Goal: Complete application form

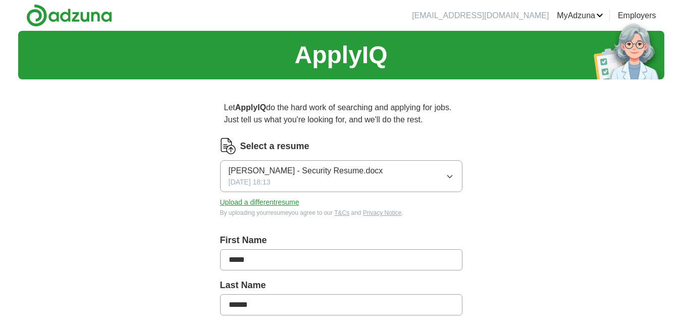
scroll to position [51, 0]
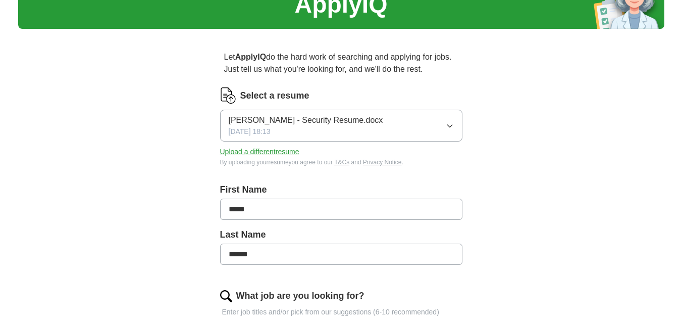
click at [322, 123] on span "[PERSON_NAME] - Security Resume.docx" at bounding box center [306, 120] width 155 height 12
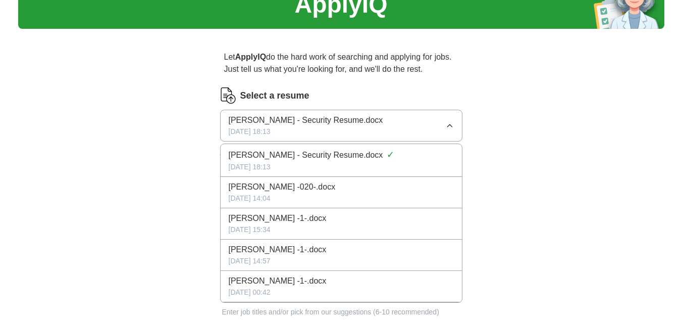
click at [285, 157] on span "[PERSON_NAME] - Security Resume.docx" at bounding box center [306, 155] width 155 height 12
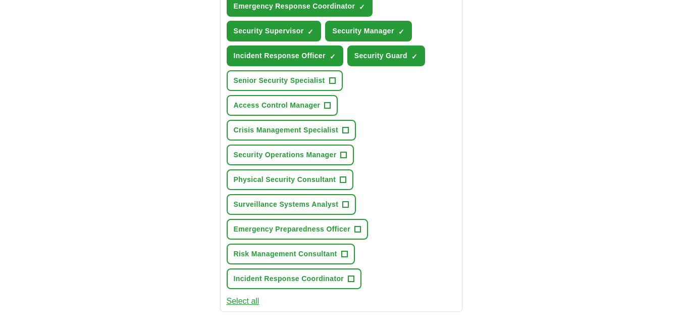
scroll to position [471, 0]
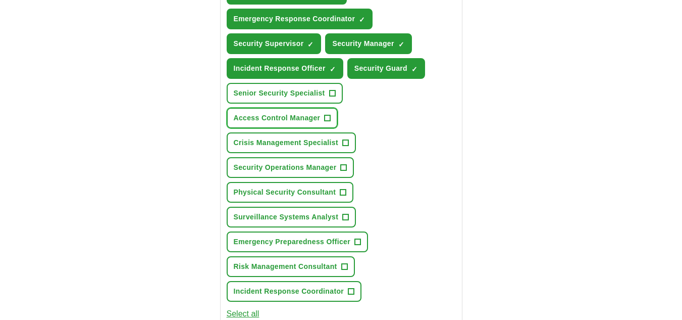
click at [329, 118] on span "+" at bounding box center [328, 118] width 6 height 8
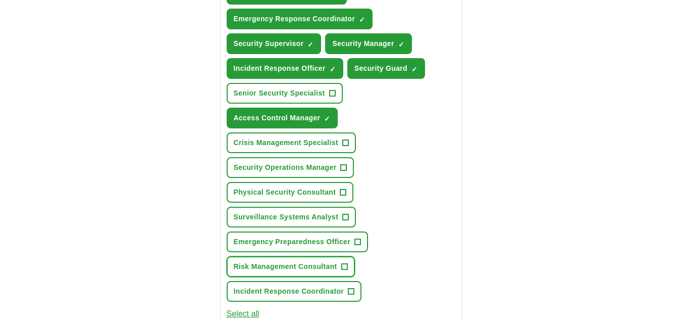
click at [317, 266] on span "Risk Management Consultant" at bounding box center [286, 266] width 104 height 11
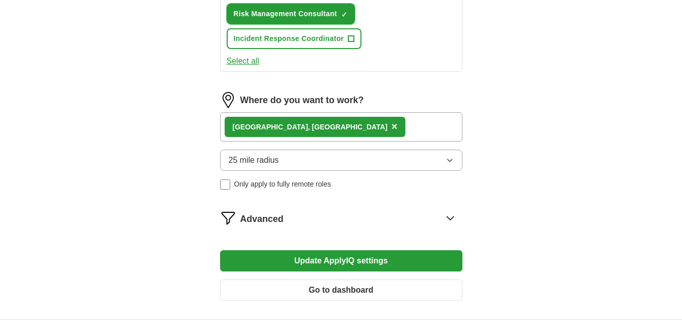
scroll to position [774, 0]
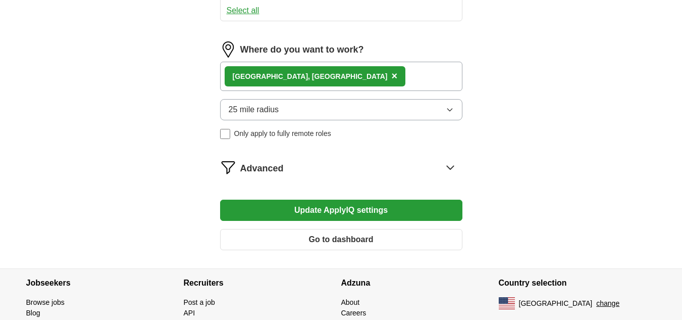
click at [329, 209] on button "Update ApplyIQ settings" at bounding box center [341, 210] width 242 height 21
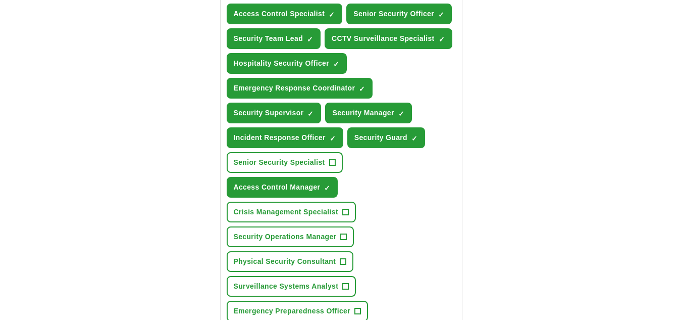
scroll to position [370, 0]
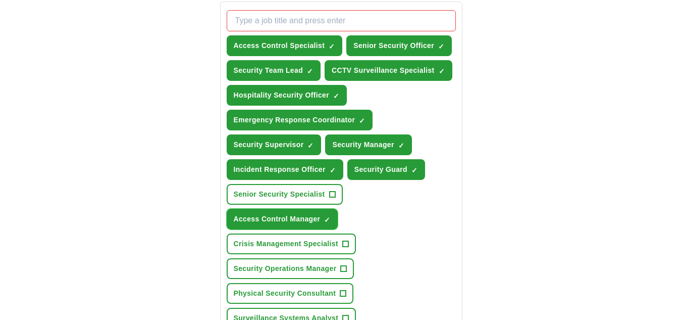
click at [0, 0] on span "×" at bounding box center [0, 0] width 0 height 0
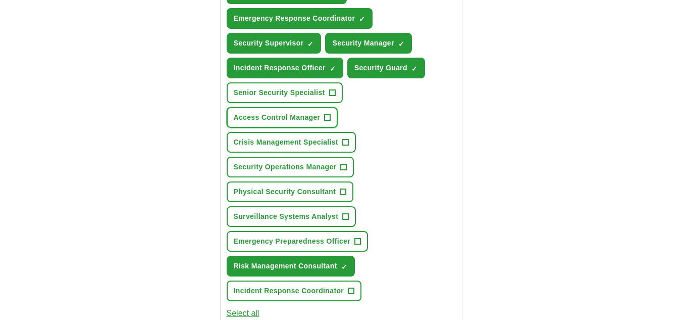
scroll to position [522, 0]
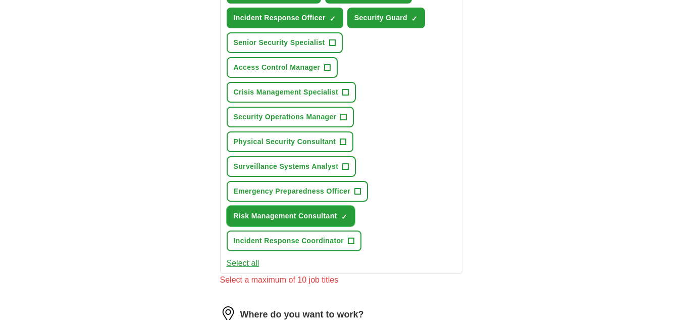
click at [0, 0] on span "×" at bounding box center [0, 0] width 0 height 0
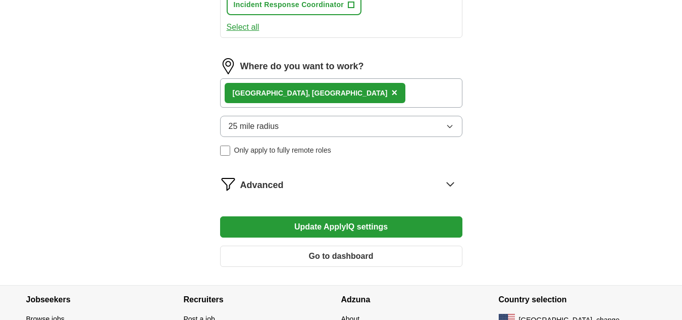
scroll to position [774, 0]
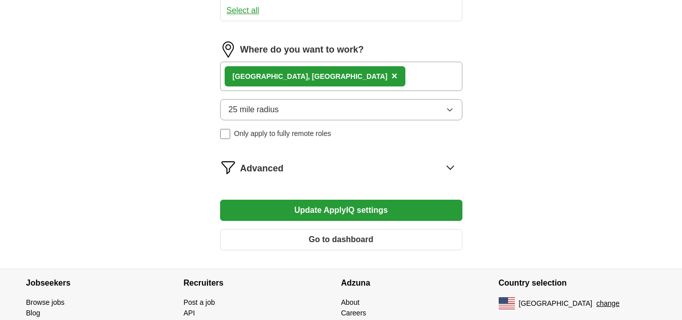
click at [340, 208] on button "Update ApplyIQ settings" at bounding box center [341, 210] width 242 height 21
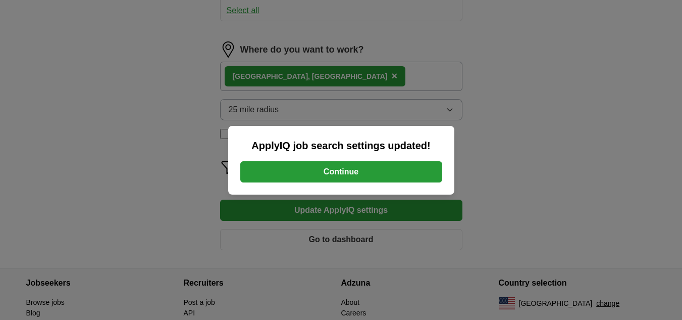
click at [347, 172] on button "Continue" at bounding box center [341, 171] width 202 height 21
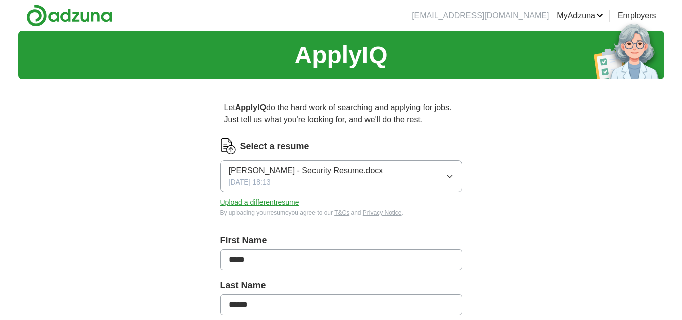
click at [452, 176] on icon "button" at bounding box center [450, 176] width 5 height 3
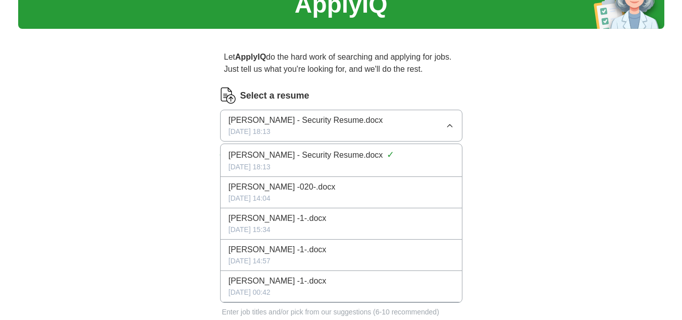
scroll to position [101, 0]
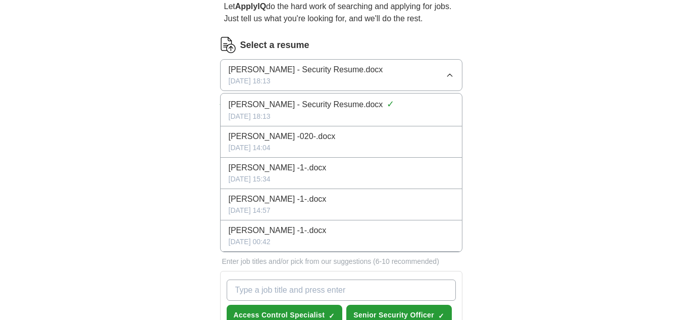
click at [323, 75] on span "[PERSON_NAME] - Security Resume.docx" at bounding box center [306, 70] width 155 height 12
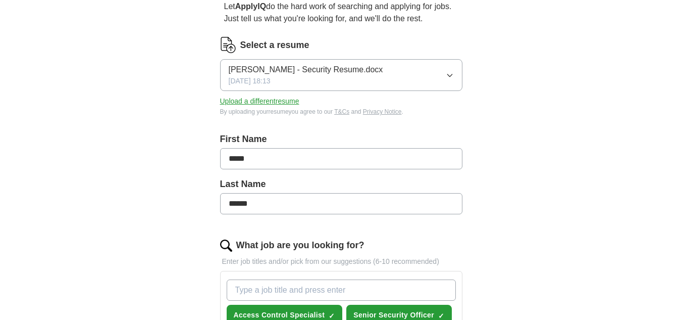
click at [323, 75] on span "[PERSON_NAME] - Security Resume.docx" at bounding box center [306, 70] width 155 height 12
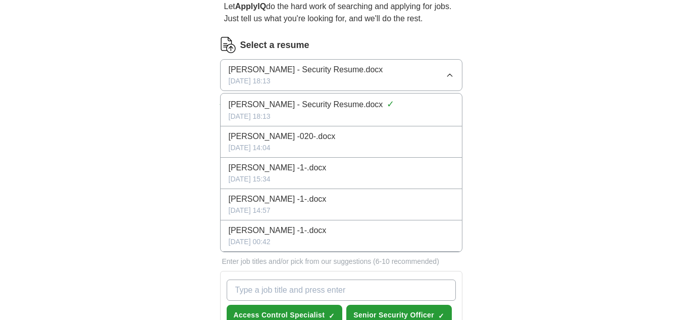
click at [320, 74] on span "[PERSON_NAME] - Security Resume.docx" at bounding box center [306, 70] width 155 height 12
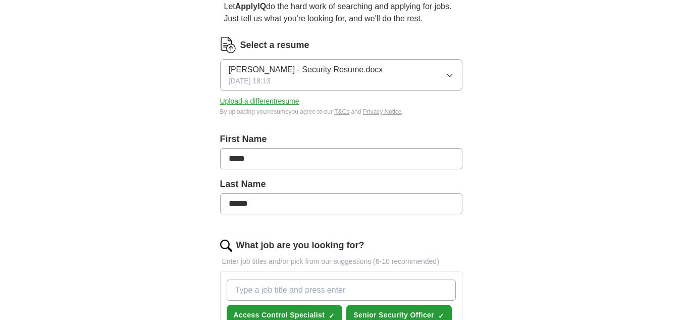
click at [229, 47] on img at bounding box center [228, 45] width 16 height 16
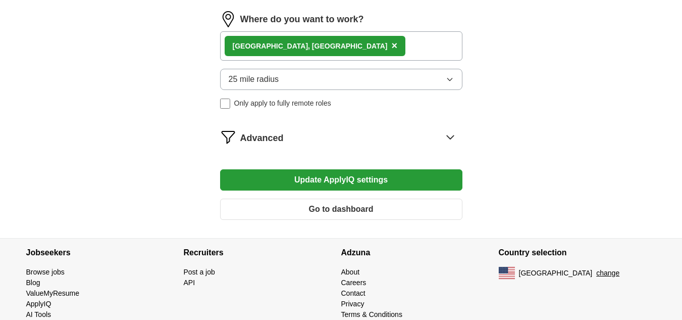
scroll to position [800, 0]
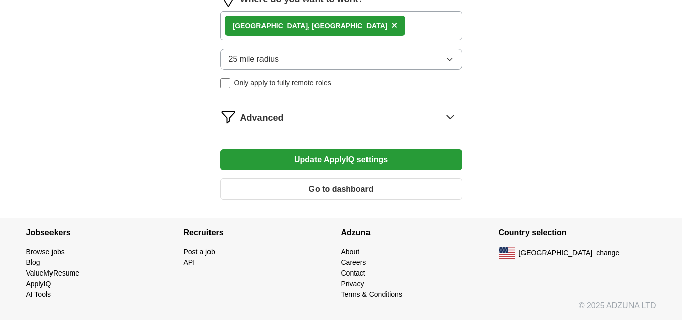
click at [340, 184] on button "Go to dashboard" at bounding box center [341, 188] width 242 height 21
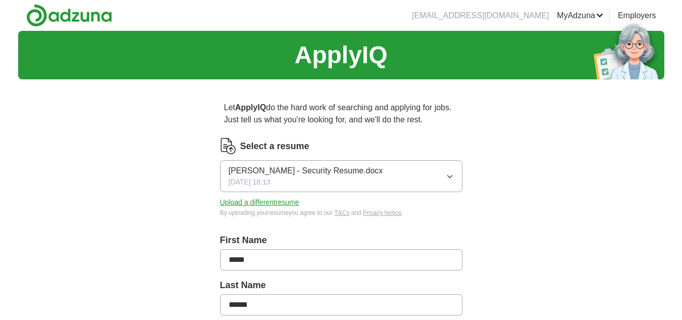
click at [301, 171] on span "[PERSON_NAME] - Security Resume.docx" at bounding box center [306, 171] width 155 height 12
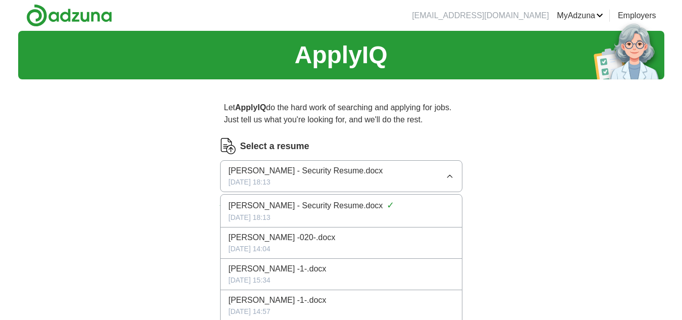
click at [301, 171] on span "[PERSON_NAME] - Security Resume.docx" at bounding box center [306, 171] width 155 height 12
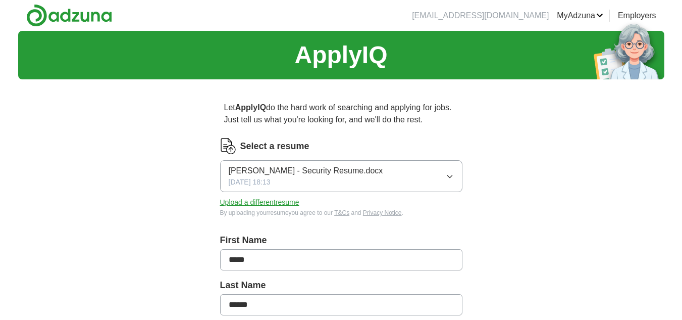
drag, startPoint x: 303, startPoint y: 171, endPoint x: 241, endPoint y: 166, distance: 61.9
click at [241, 166] on span "[PERSON_NAME] - Security Resume.docx" at bounding box center [306, 171] width 155 height 12
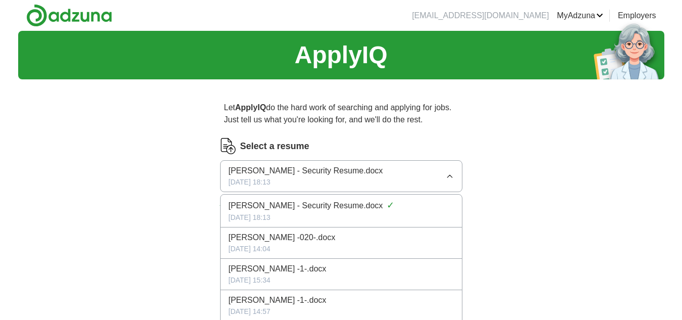
click at [317, 205] on span "[PERSON_NAME] - Security Resume.docx" at bounding box center [306, 206] width 155 height 12
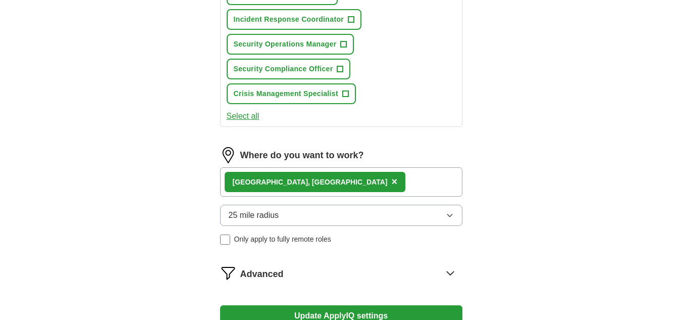
scroll to position [707, 0]
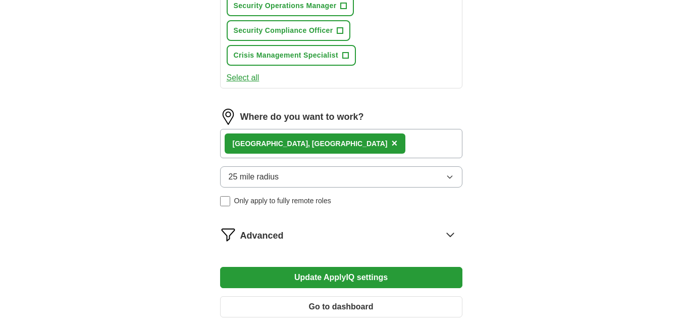
click at [326, 276] on button "Update ApplyIQ settings" at bounding box center [341, 277] width 242 height 21
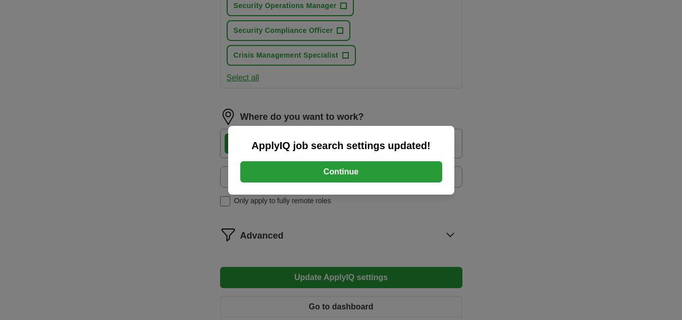
click at [339, 173] on button "Continue" at bounding box center [341, 171] width 202 height 21
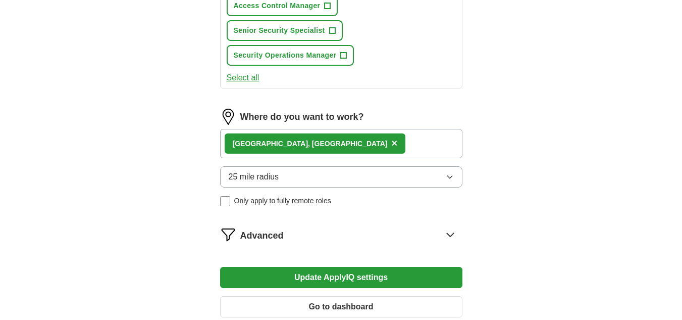
scroll to position [758, 0]
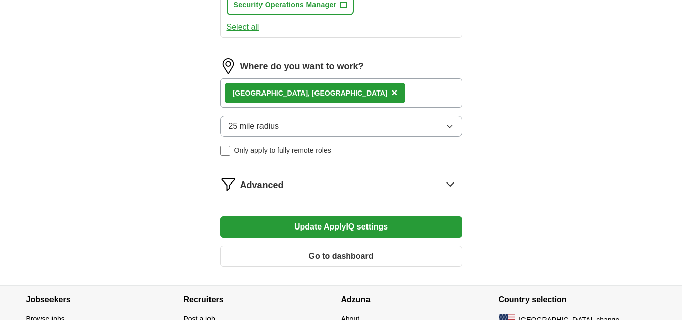
click at [450, 185] on icon at bounding box center [450, 184] width 16 height 16
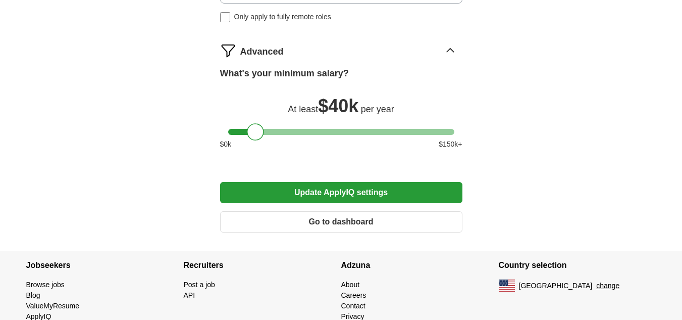
scroll to position [909, 0]
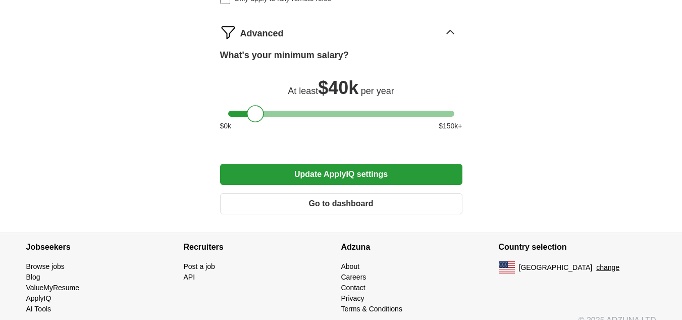
click at [340, 174] on button "Update ApplyIQ settings" at bounding box center [341, 174] width 242 height 21
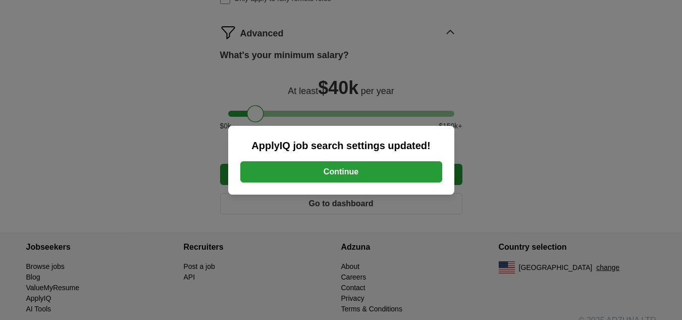
click at [340, 170] on button "Continue" at bounding box center [341, 171] width 202 height 21
